Goal: Find specific page/section: Find specific page/section

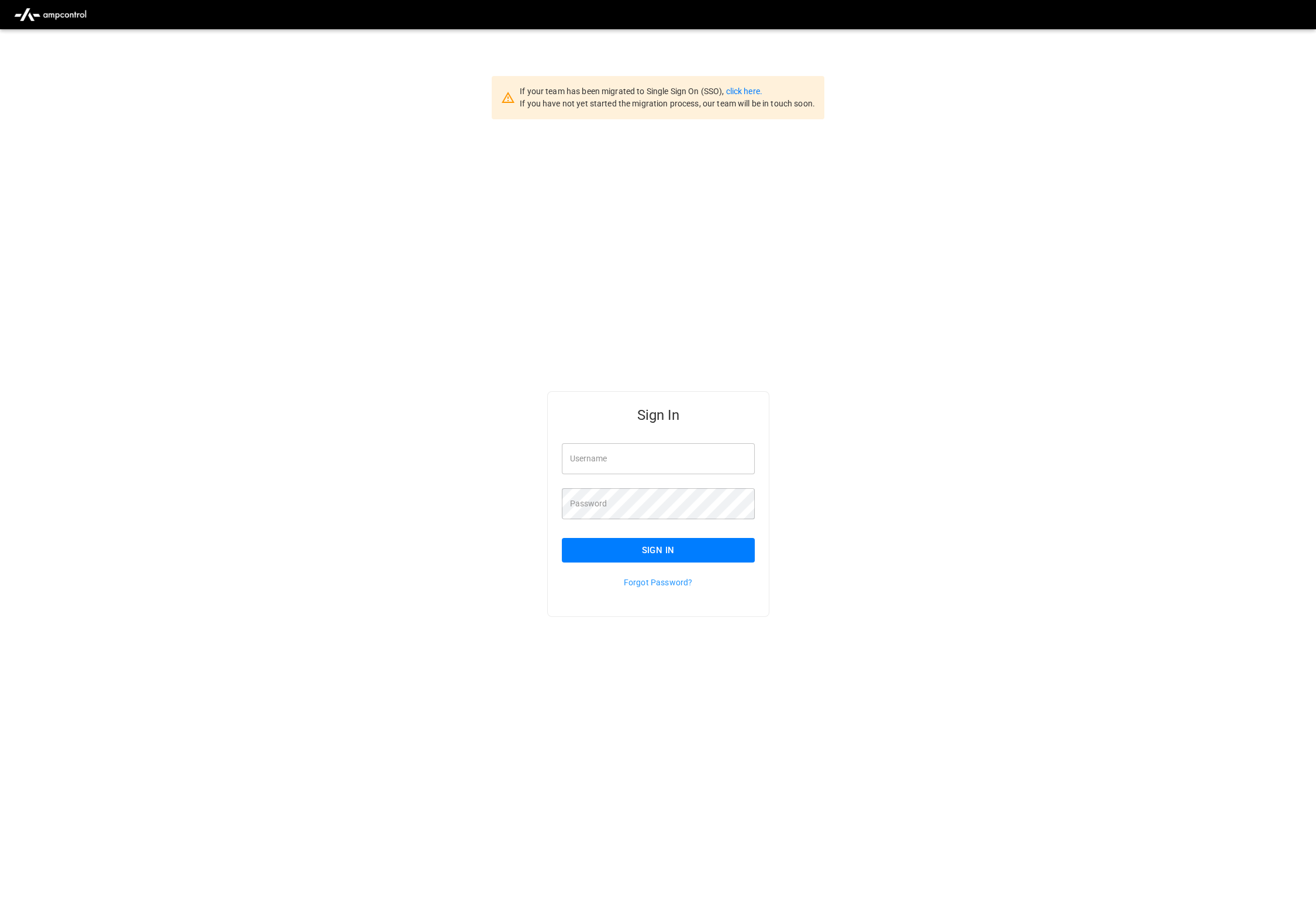
click at [611, 450] on input "Username" at bounding box center [658, 458] width 193 height 31
type input "**********"
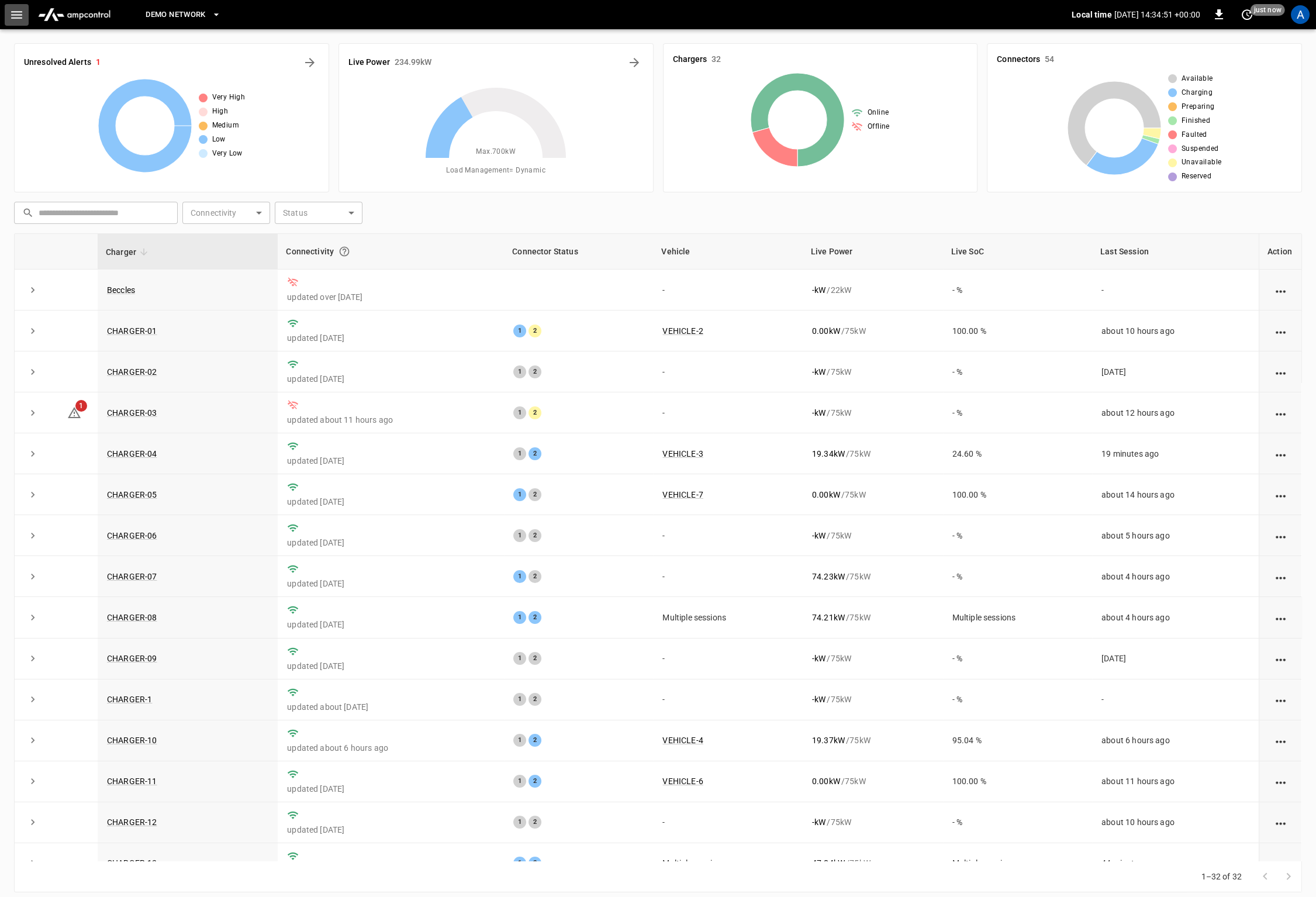
click at [18, 14] on icon "button" at bounding box center [16, 15] width 15 height 15
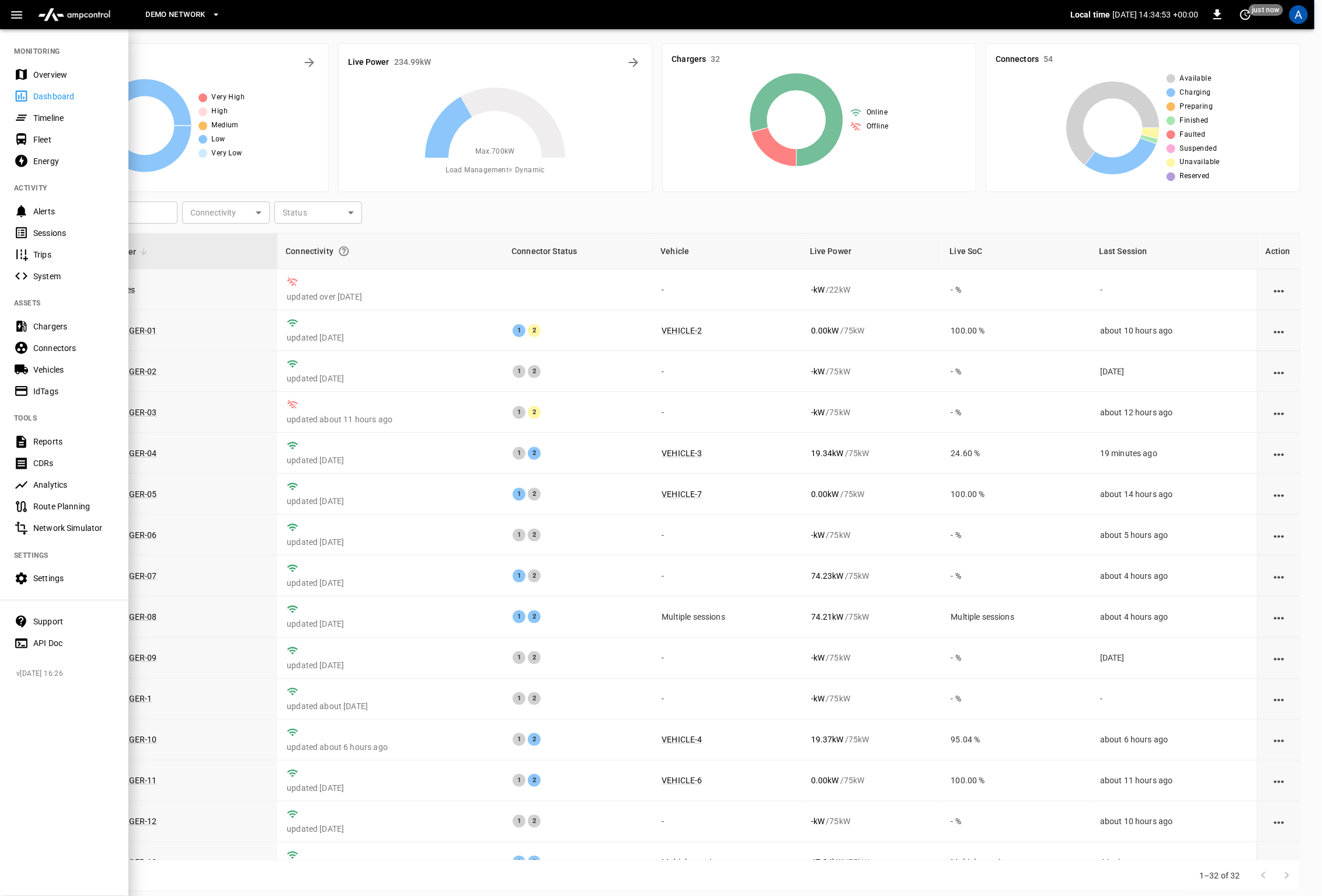
click at [46, 388] on div "IdTags" at bounding box center [74, 391] width 81 height 12
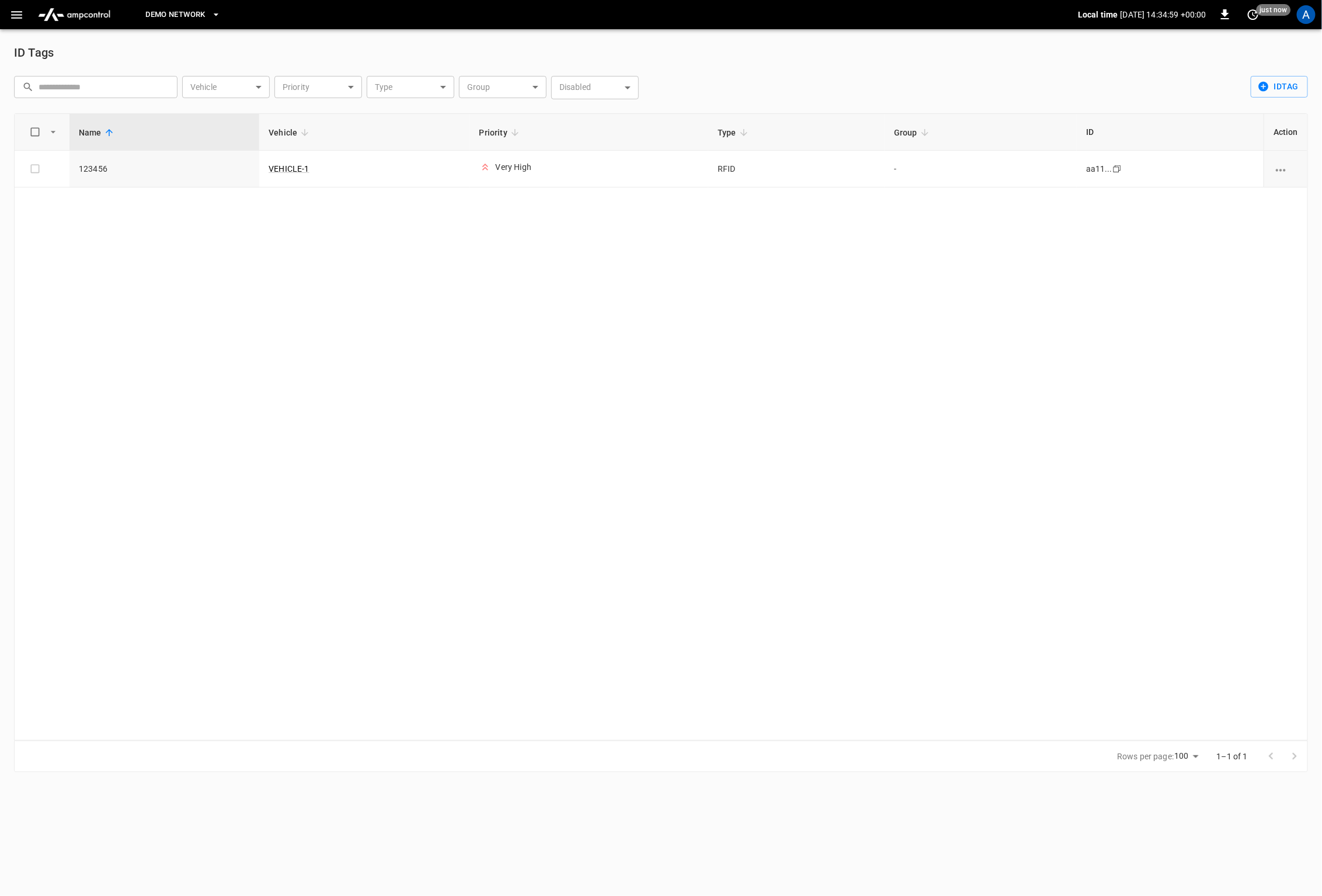
click at [546, 350] on div "Name Vehicle Priority Type Group ID Action 123456 VEHICLE-1 Very High RFID - aa…" at bounding box center [661, 427] width 1294 height 627
click at [196, 15] on span "DEMO NETWORK" at bounding box center [175, 15] width 60 height 13
click at [504, 322] on div at bounding box center [661, 448] width 1322 height 896
click at [1308, 21] on div "A" at bounding box center [1307, 15] width 19 height 19
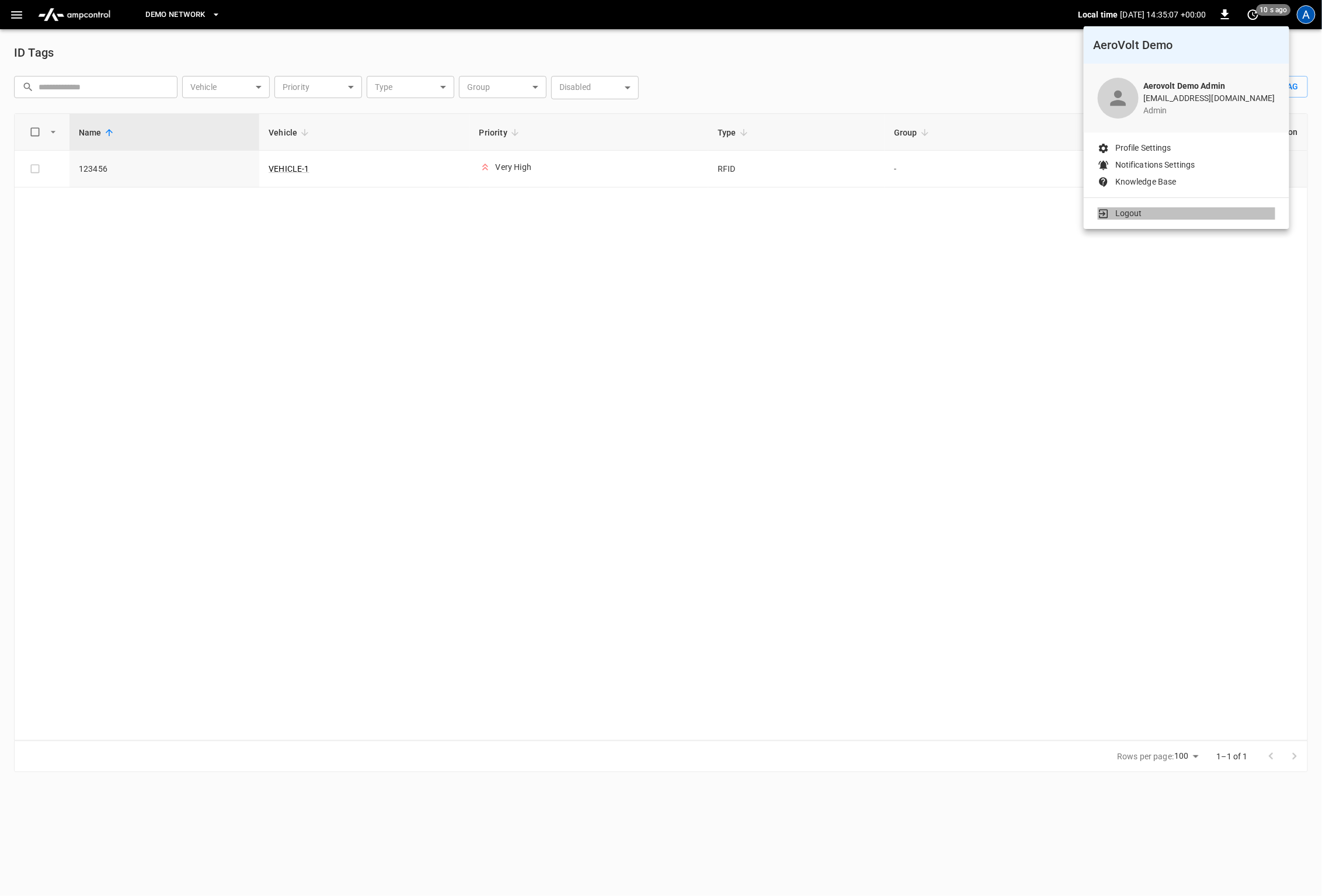
click at [1198, 211] on li "Logout" at bounding box center [1186, 213] width 178 height 12
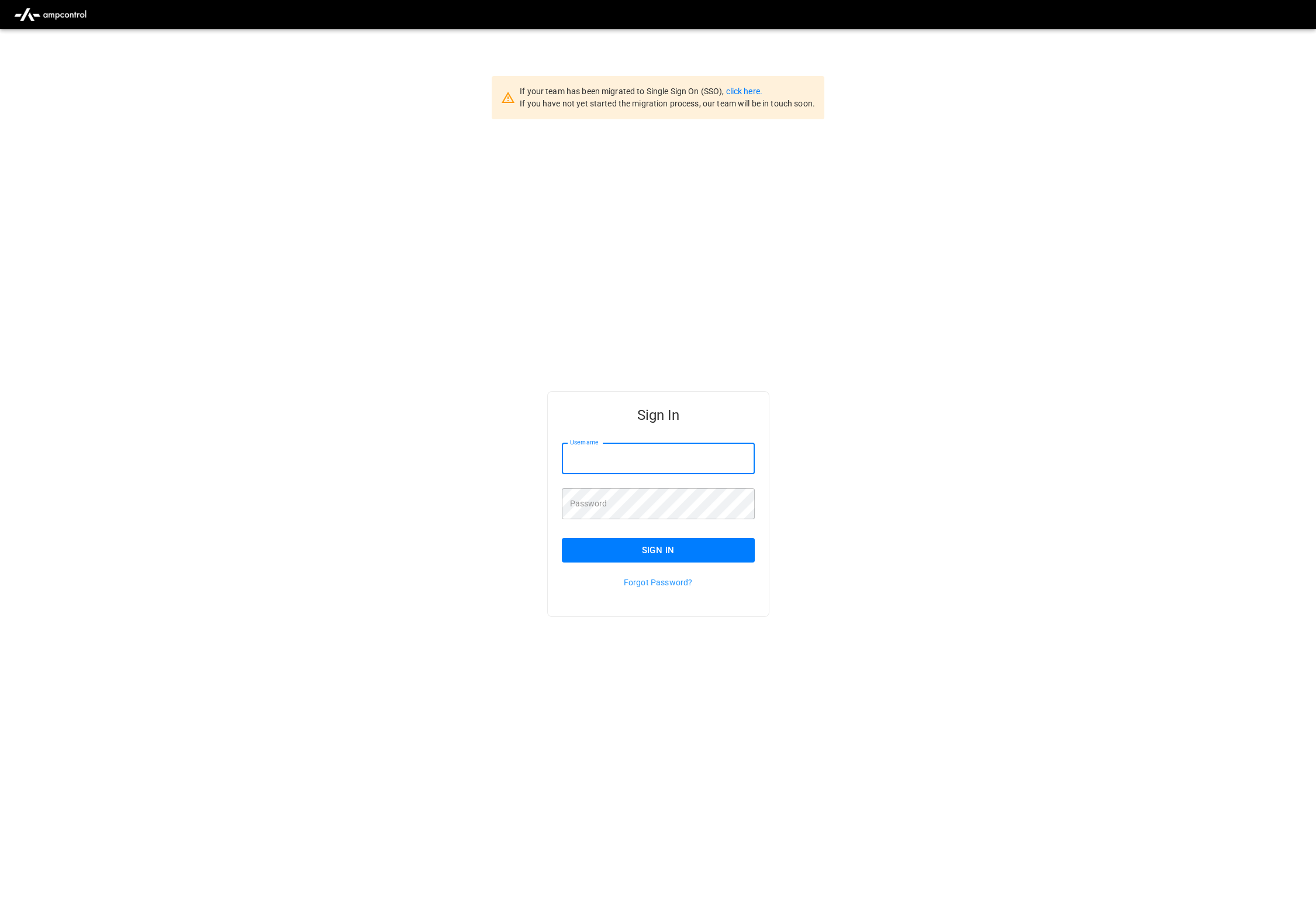
click at [623, 452] on input "Username" at bounding box center [658, 458] width 193 height 31
type input "**********"
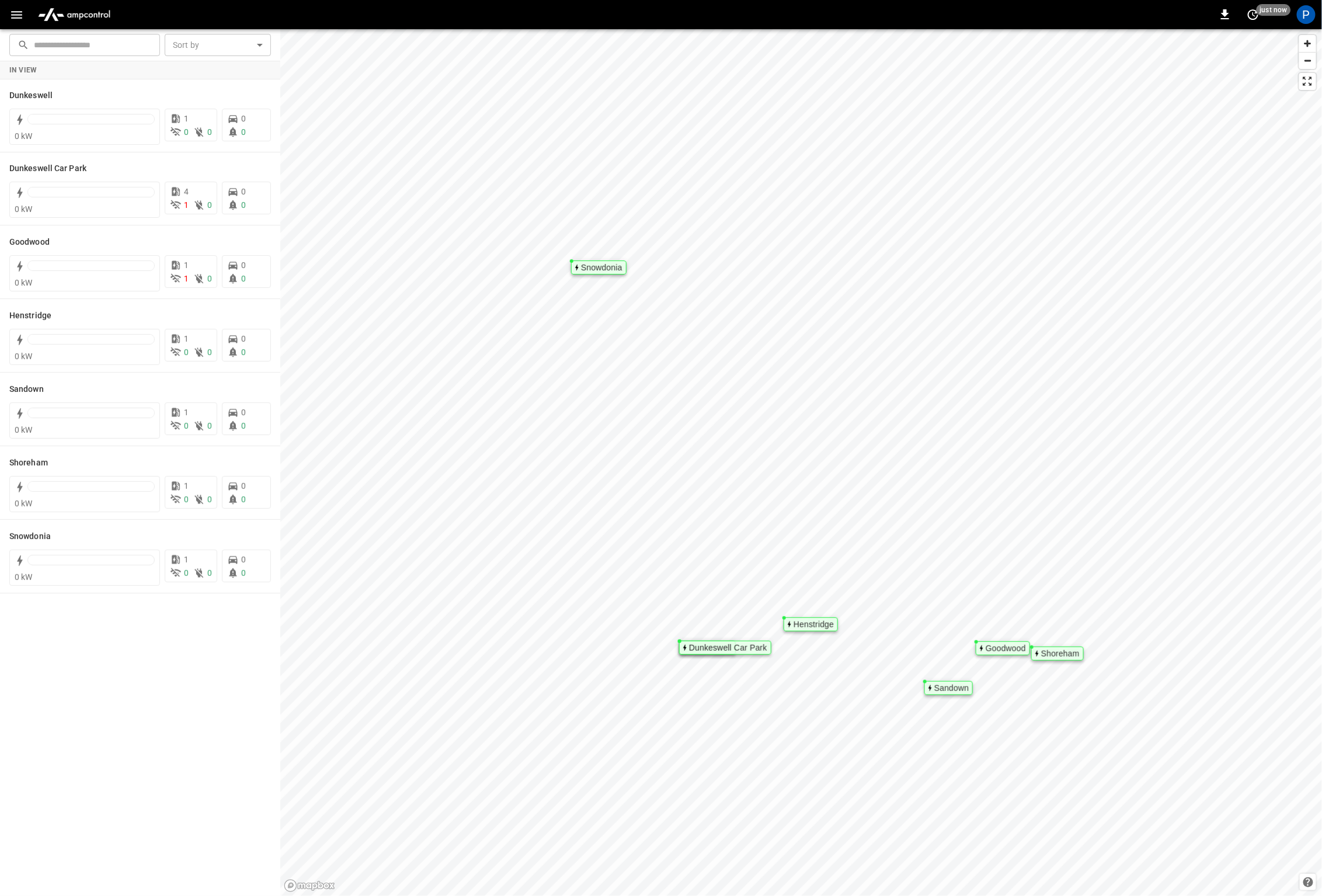
click at [20, 13] on icon "button" at bounding box center [16, 15] width 15 height 15
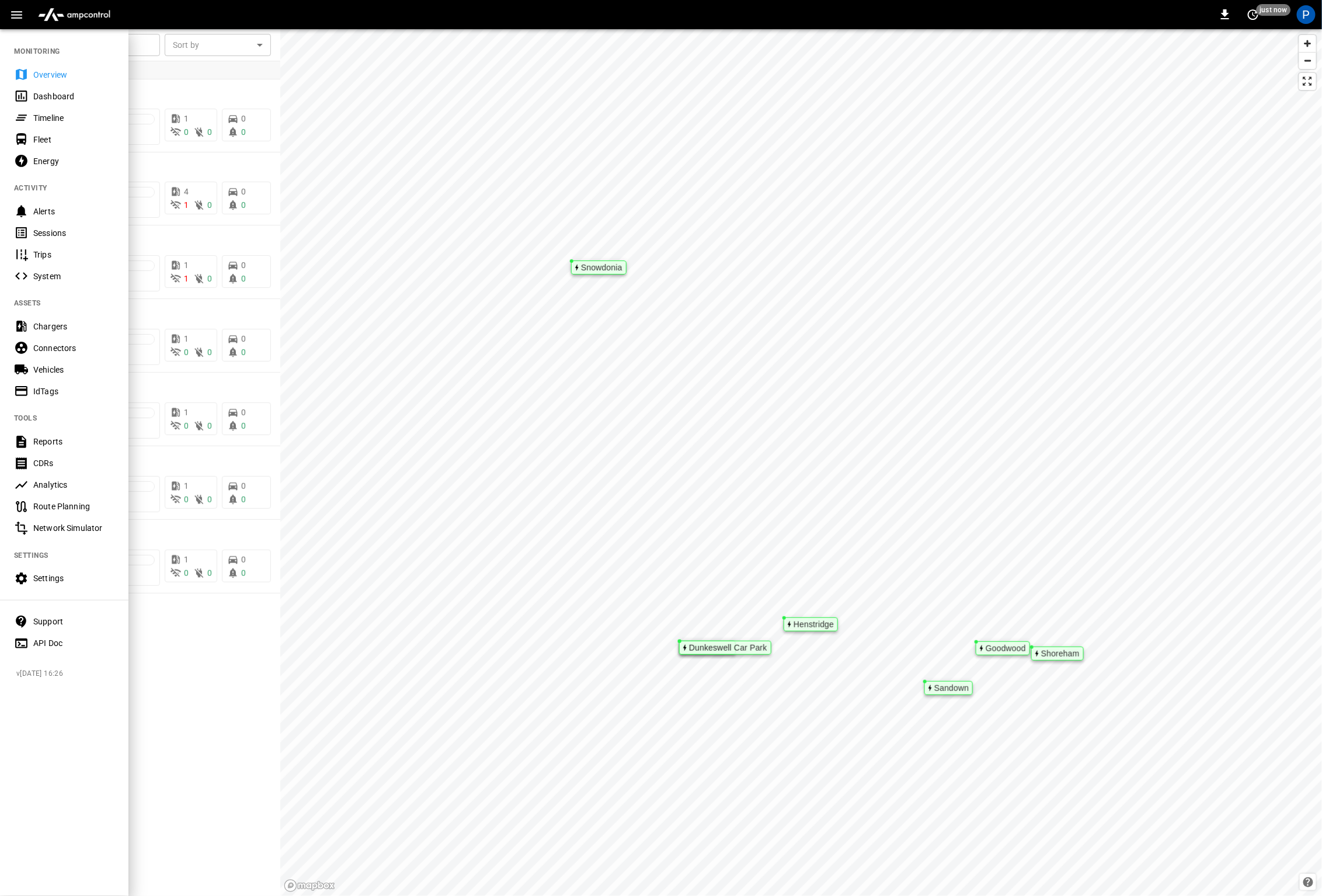
click at [48, 394] on div "IdTags" at bounding box center [74, 391] width 81 height 12
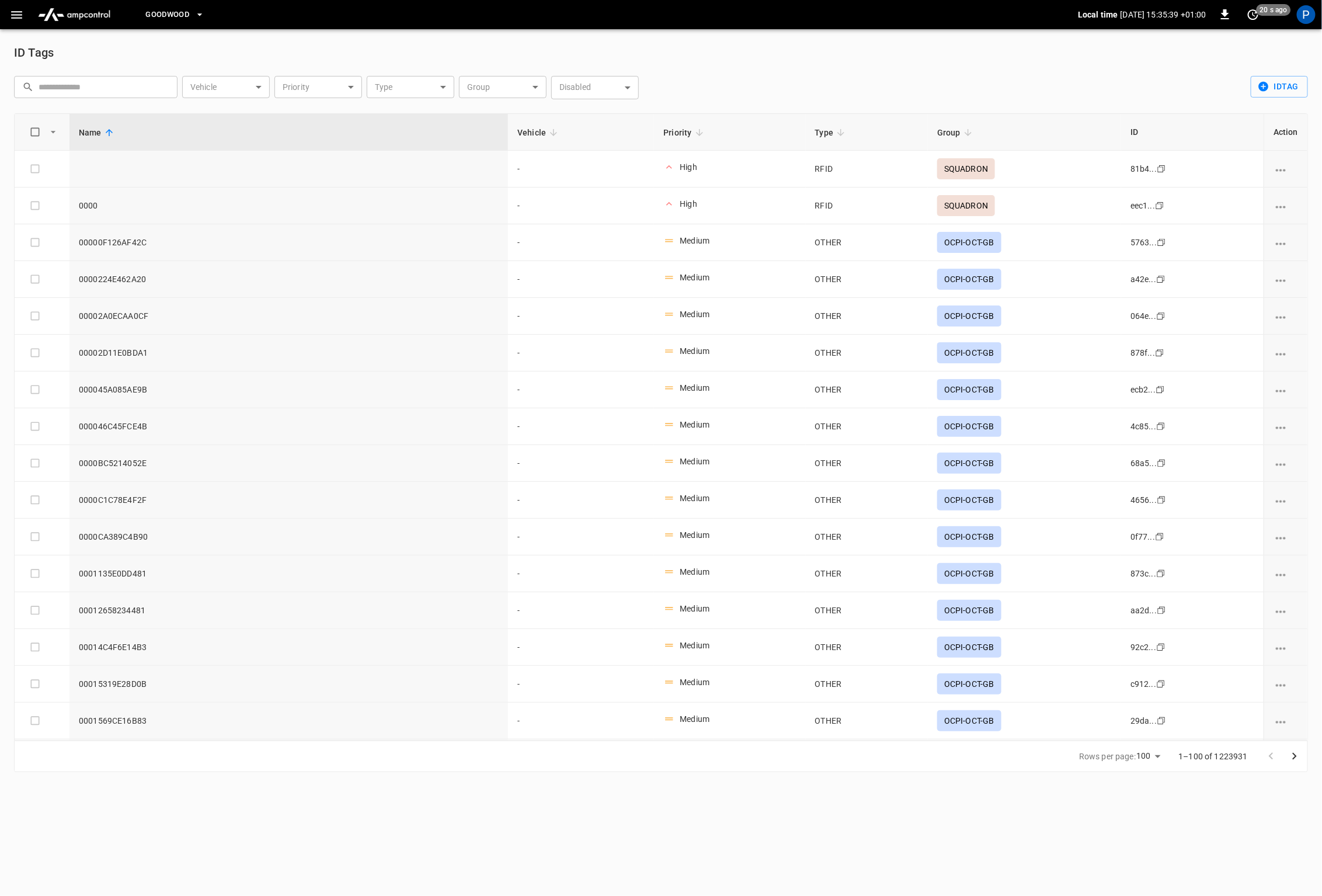
click at [793, 786] on html "Goodwood Local time [DATE] 15:35:39 +01:00 0 20 s ago P ID Tags ​ ​ Vehicle ​ V…" at bounding box center [661, 393] width 1322 height 786
click at [830, 786] on html "Goodwood Local time [DATE] 15:35:45 +01:00 0 20 s ago P ID Tags ​ ​ Vehicle ​ V…" at bounding box center [661, 393] width 1322 height 786
click at [758, 778] on div "ID Tags ​ ​ Vehicle ​ Vehicle Priority ​ Priority Type ​ Type Group ​ Group Dis…" at bounding box center [661, 408] width 1322 height 757
click at [1220, 757] on p "1–100 of 1223931" at bounding box center [1213, 756] width 69 height 12
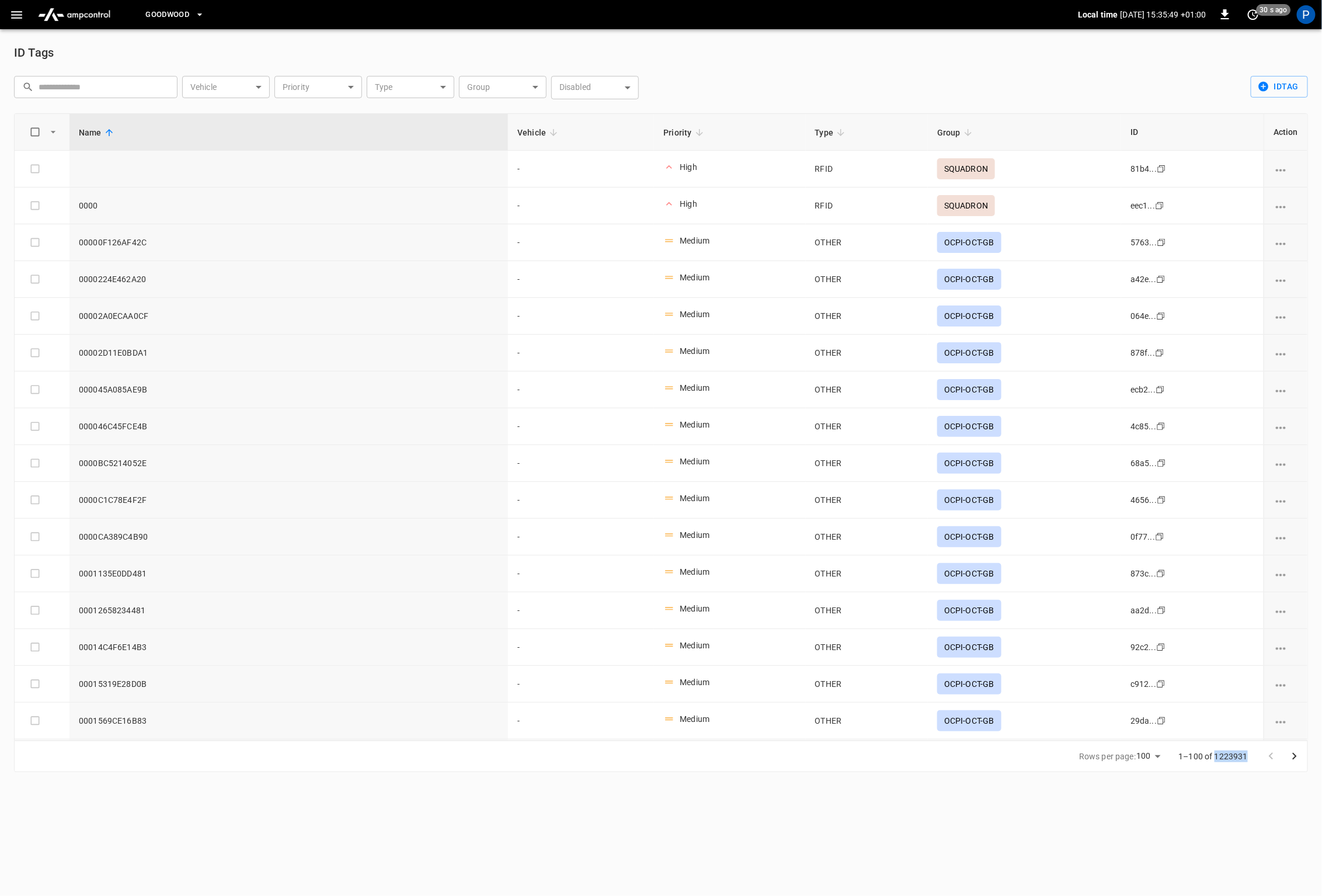
copy p "1223931"
click at [904, 786] on html "Goodwood Local time [DATE] 15:35:51 +01:00 0 just now P ID Tags ​ ​ Vehicle ​ V…" at bounding box center [661, 393] width 1322 height 786
